Goal: Information Seeking & Learning: Learn about a topic

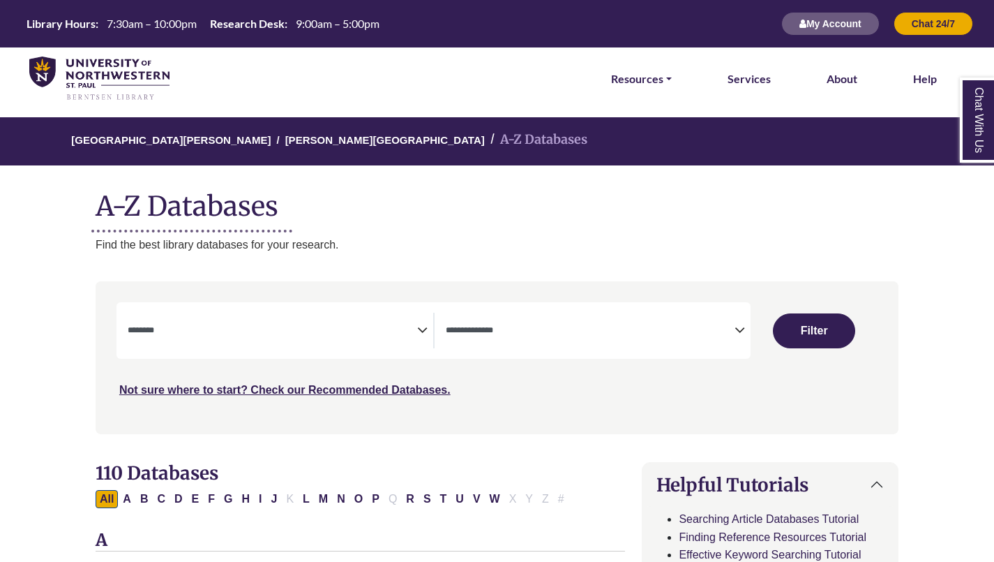
select select "Database Subject Filter"
select select "Database Types Filter"
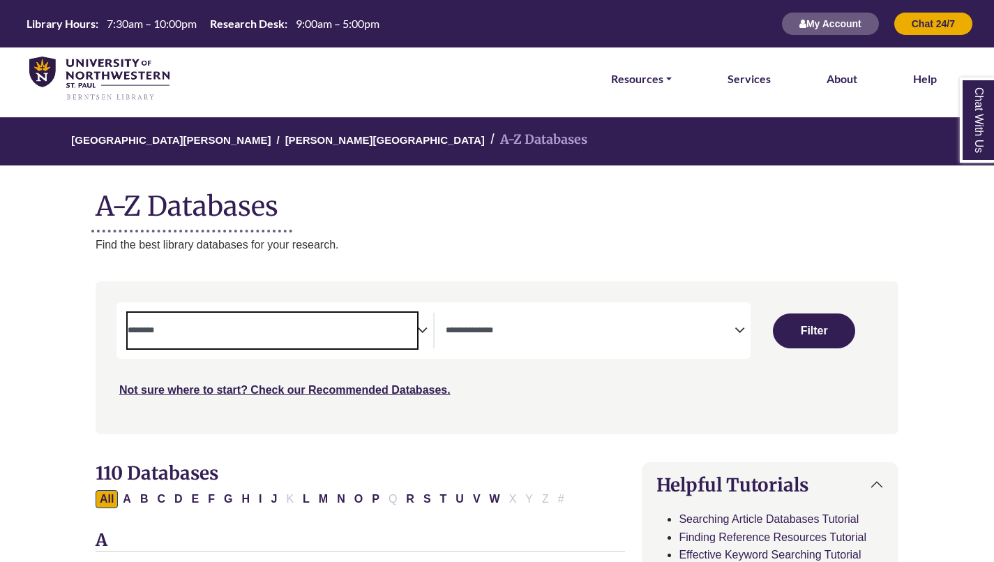
click at [191, 329] on textarea "Search" at bounding box center [272, 331] width 289 height 11
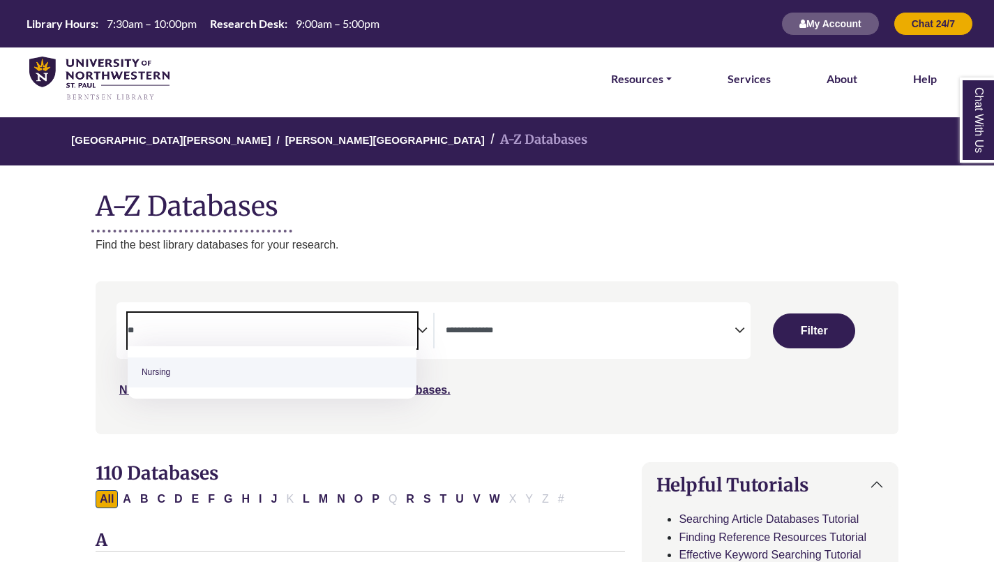
type textarea "**"
select select "*****"
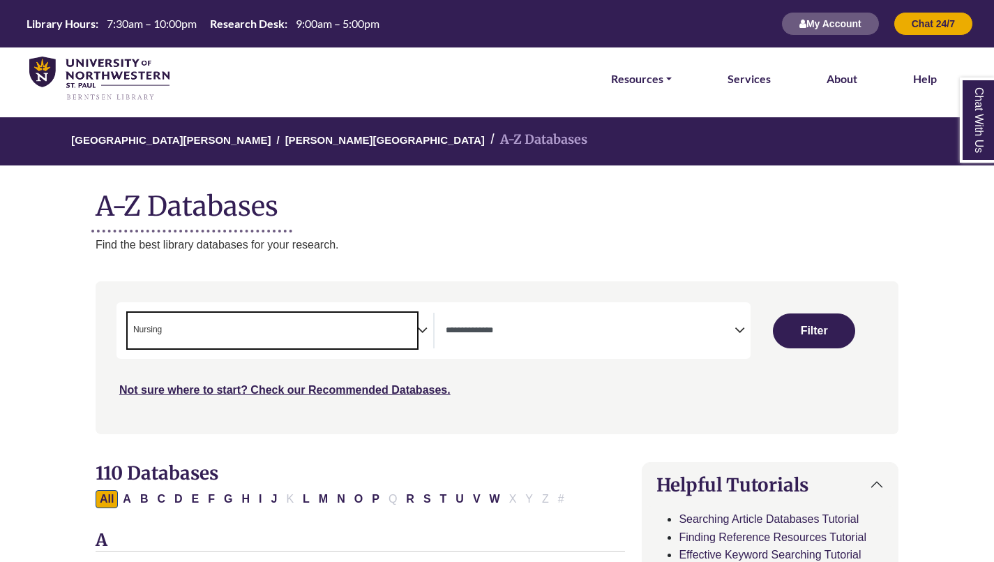
scroll to position [451, 0]
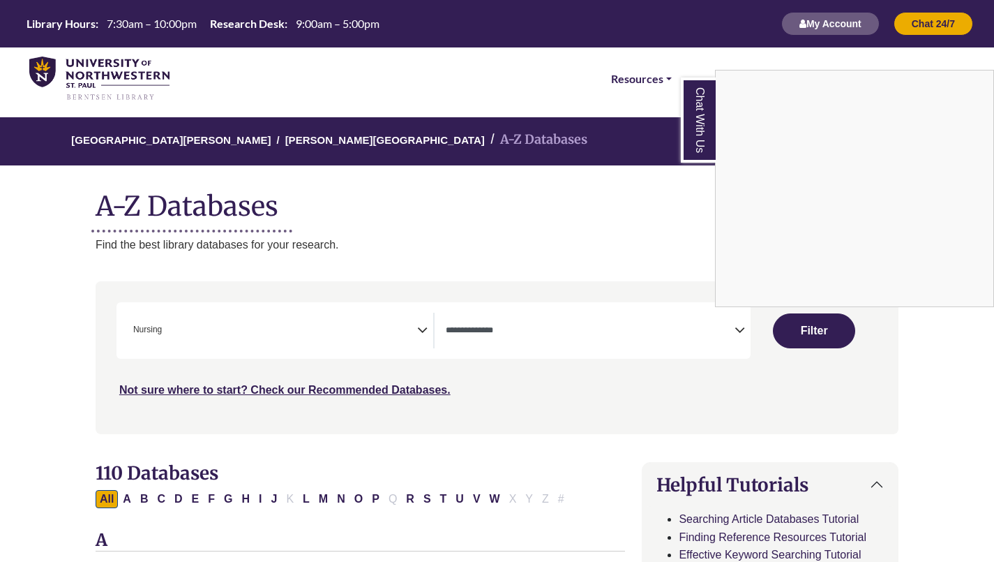
click at [518, 326] on div "Chat With Us" at bounding box center [497, 281] width 994 height 562
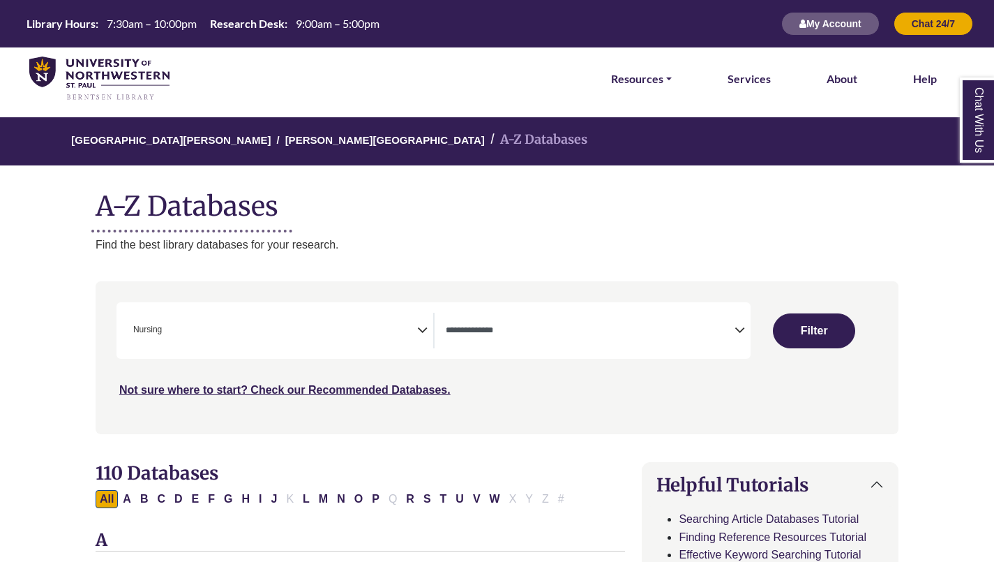
click at [739, 325] on icon "Search filters" at bounding box center [740, 327] width 10 height 21
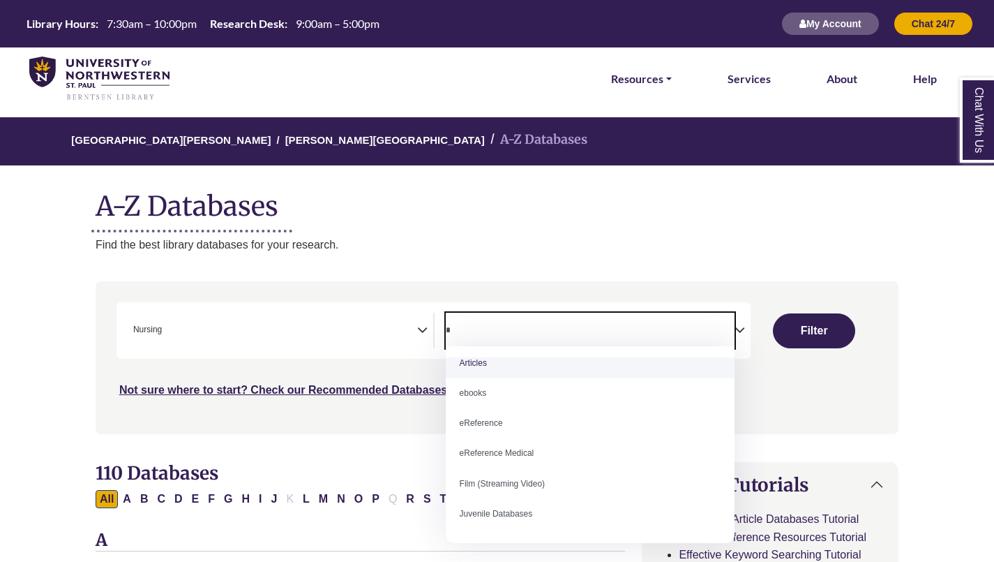
scroll to position [0, 0]
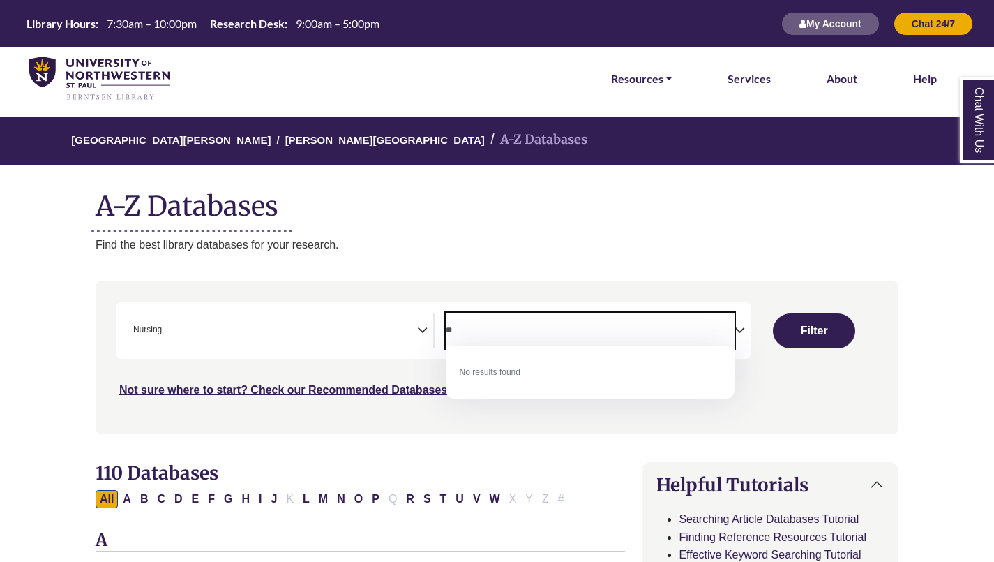
type textarea "*"
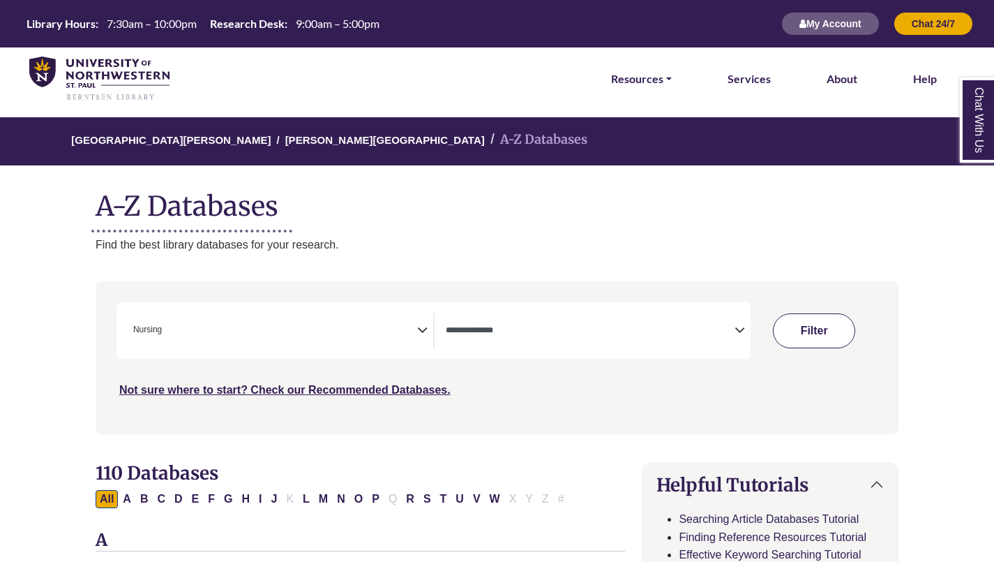
scroll to position [265, 0]
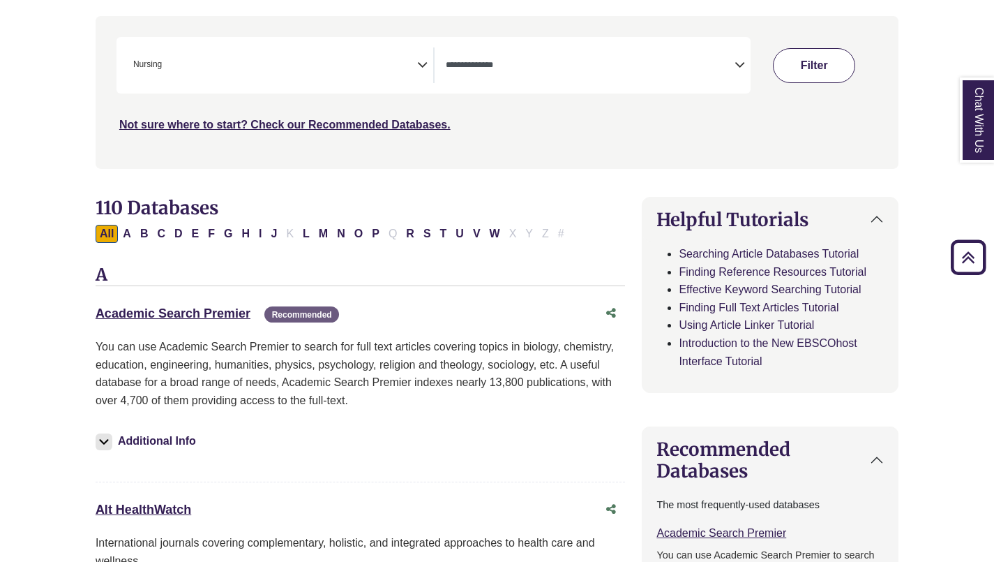
click at [818, 68] on button "Filter" at bounding box center [814, 65] width 82 height 35
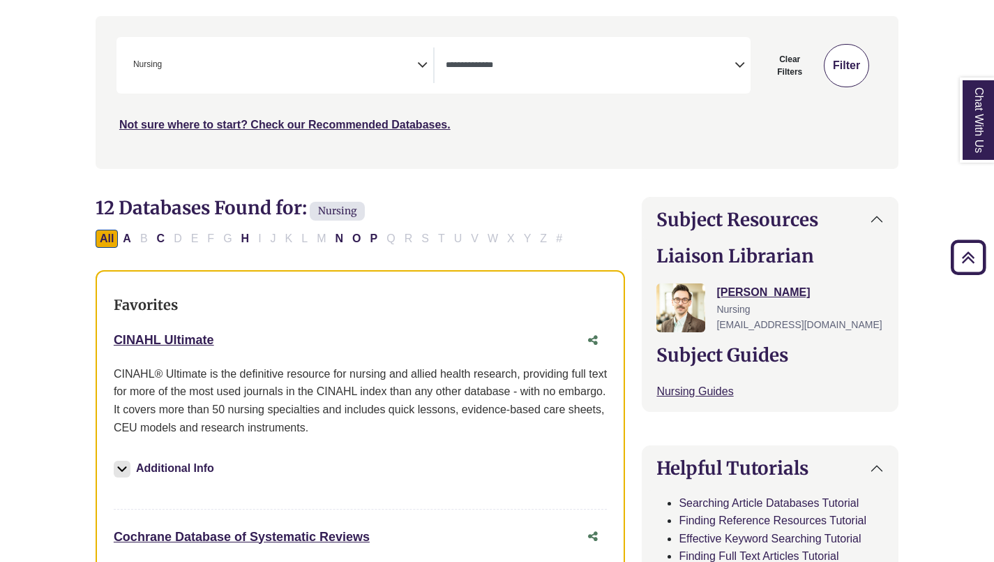
select select "Database Types Filter"
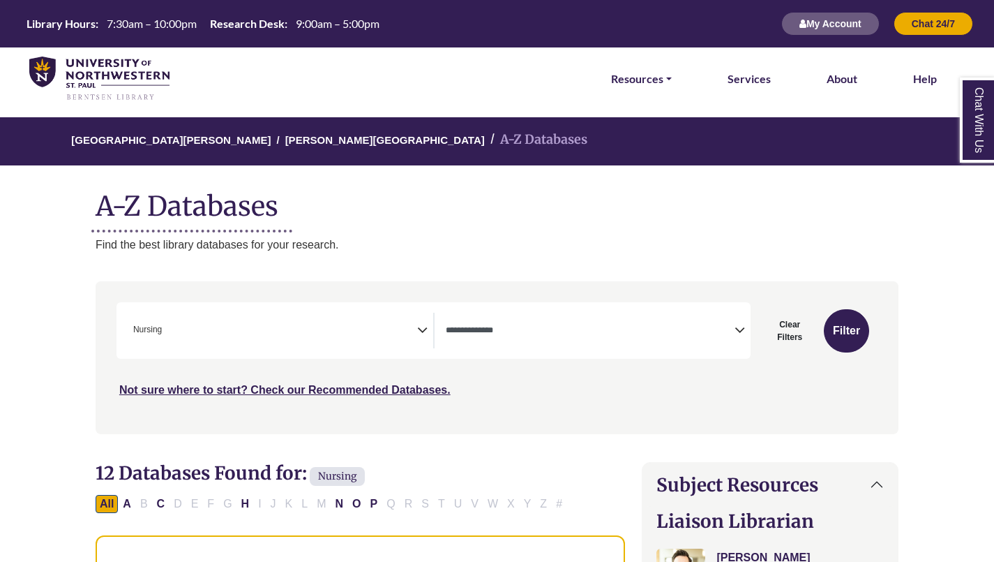
click at [347, 127] on ol "University of Northwestern - St. Paul Berntsen Library A-Z Databases" at bounding box center [497, 141] width 1044 height 48
click at [211, 386] on link "Not sure where to start? Check our Recommended Databases." at bounding box center [284, 390] width 331 height 12
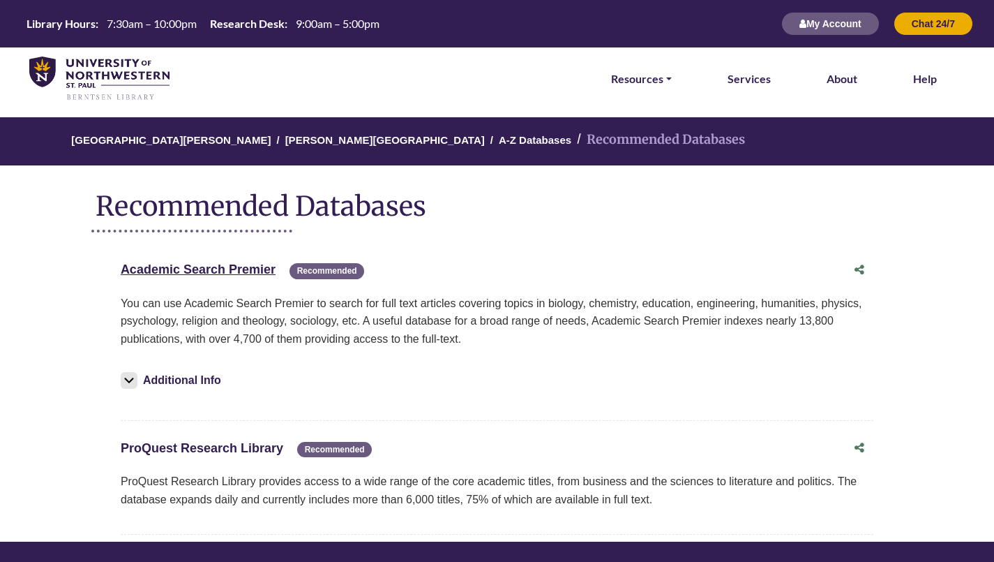
click at [223, 445] on link "ProQuest Research Library This link opens in a new window" at bounding box center [202, 448] width 163 height 14
